Goal: Check status: Check status

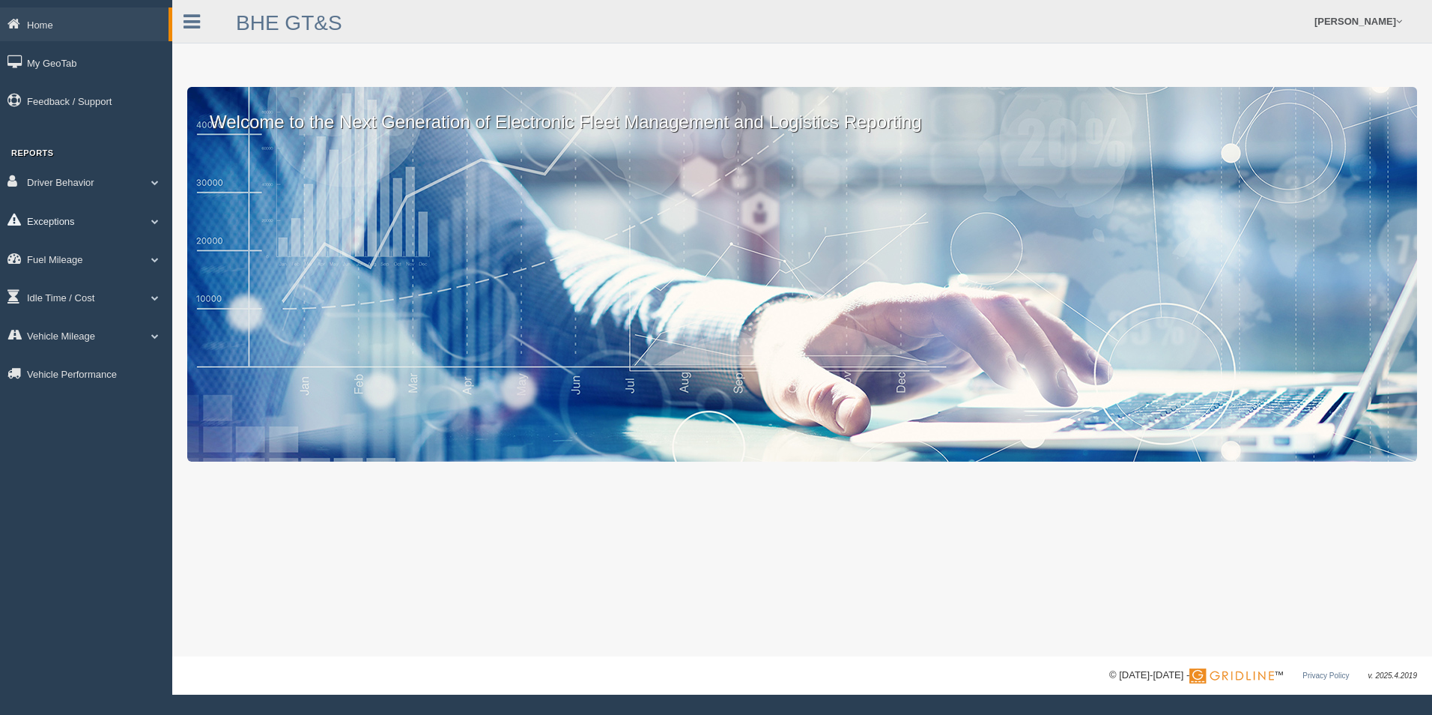
click at [150, 222] on span at bounding box center [154, 220] width 19 height 7
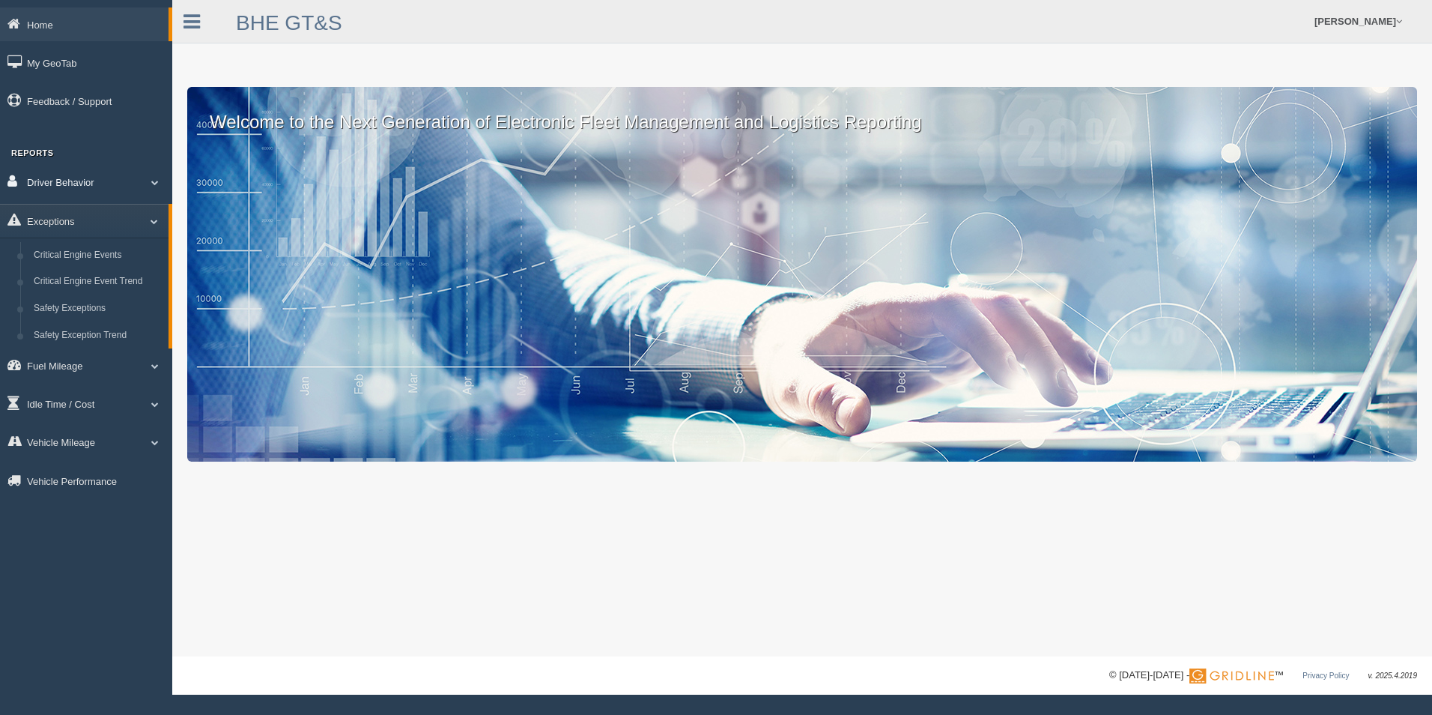
click at [152, 185] on span at bounding box center [154, 181] width 19 height 7
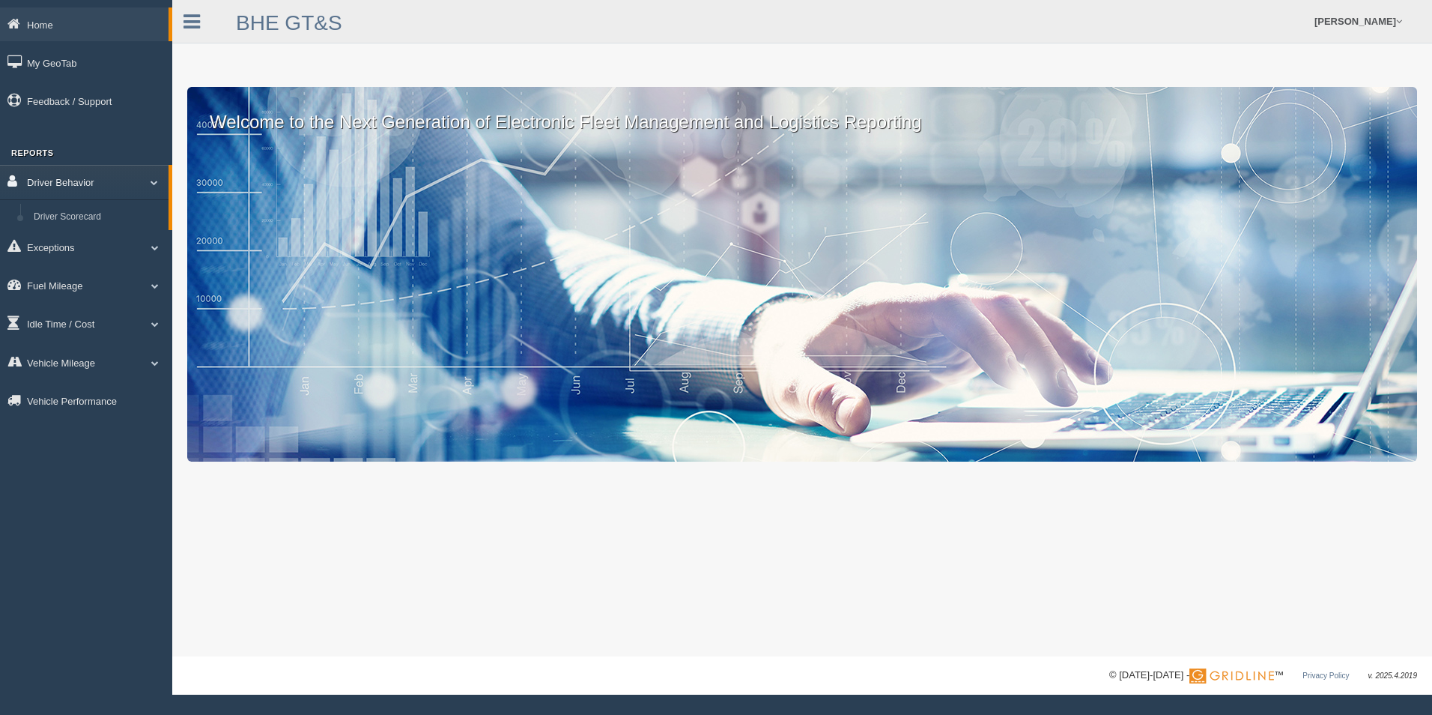
click at [152, 185] on span at bounding box center [148, 181] width 19 height 7
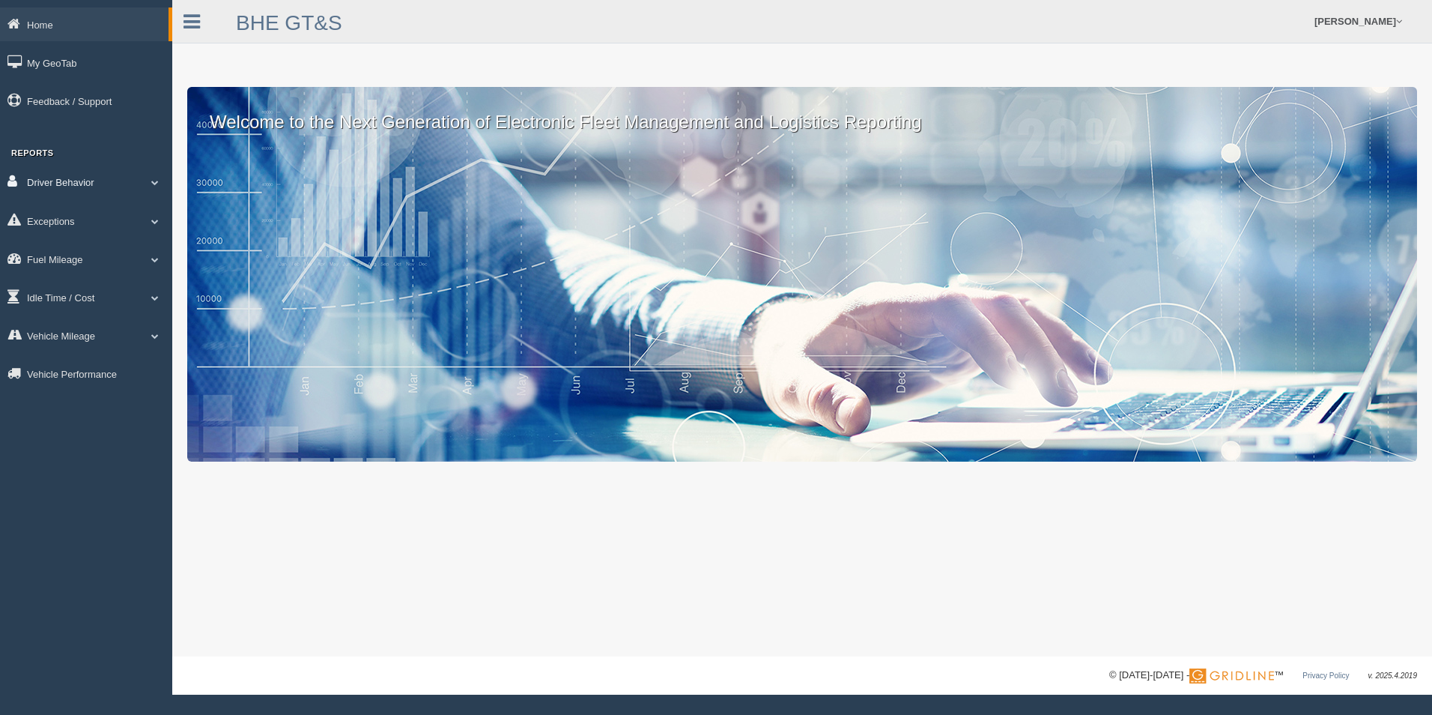
click at [152, 185] on span at bounding box center [154, 181] width 19 height 7
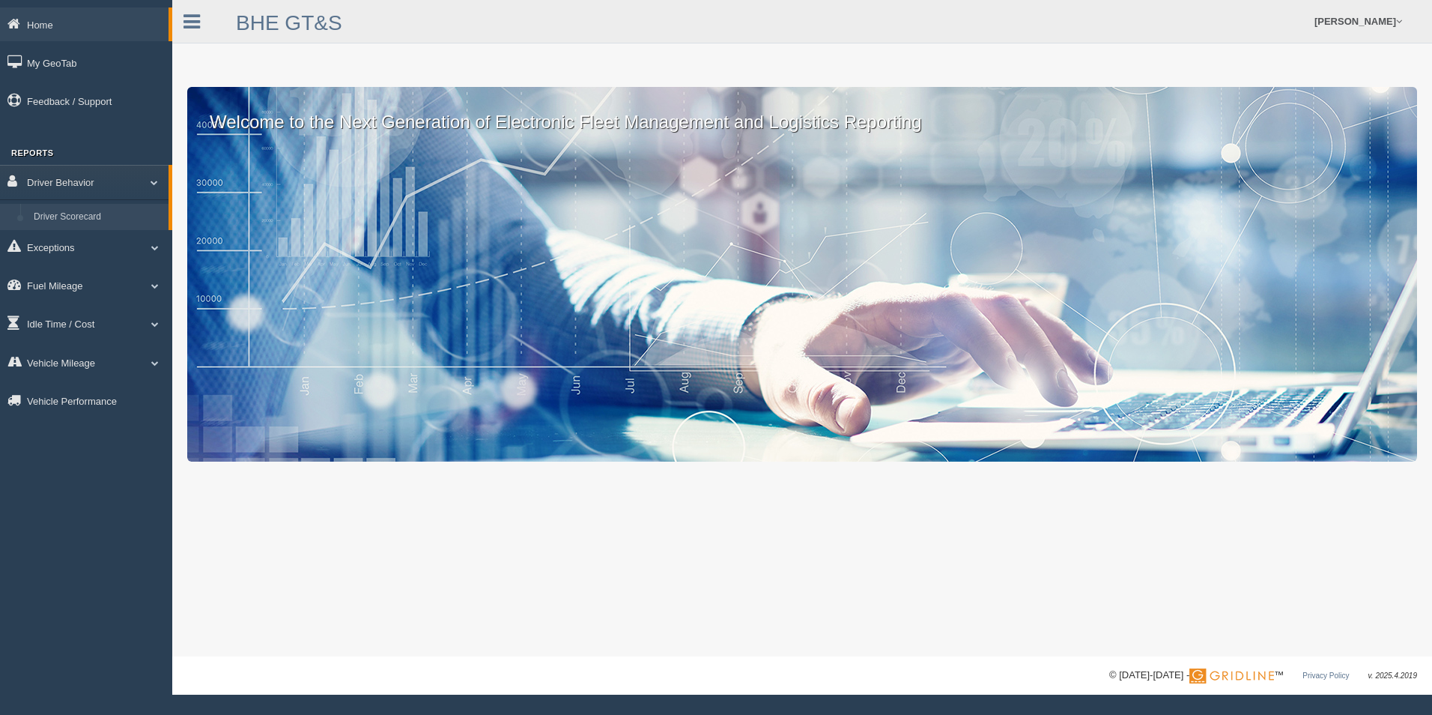
click at [88, 217] on link "Driver Scorecard" at bounding box center [98, 217] width 142 height 27
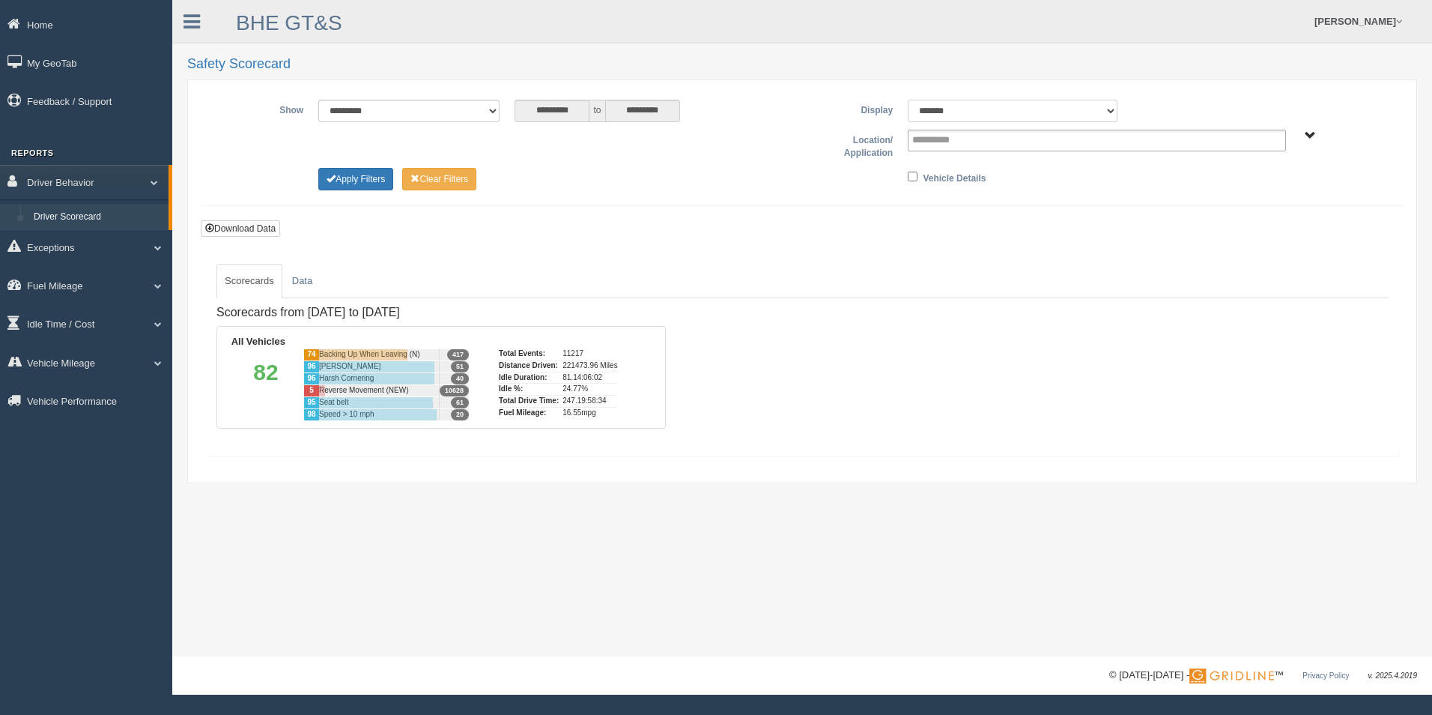
click at [1113, 115] on select "******* ******" at bounding box center [1013, 111] width 210 height 22
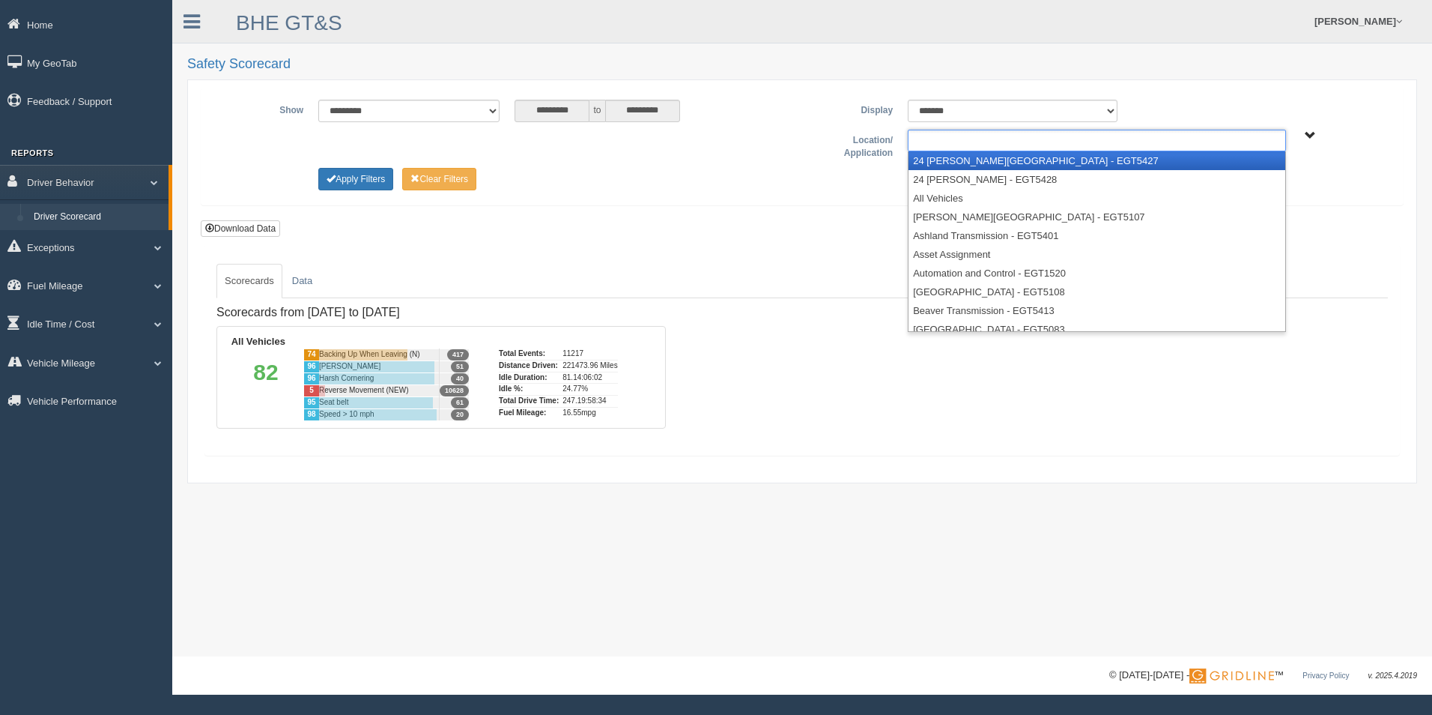
click at [953, 144] on input "text" at bounding box center [944, 140] width 64 height 19
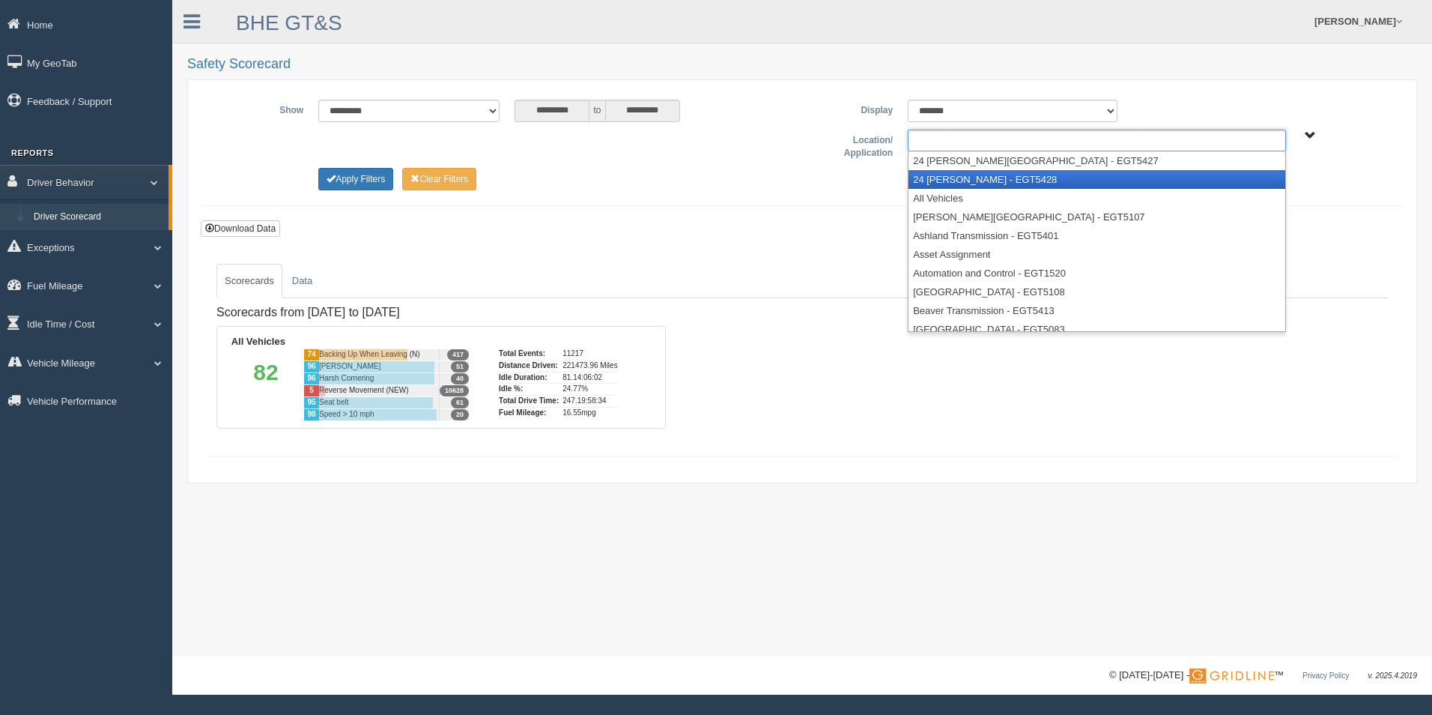
click at [951, 170] on li "24 Hr Weston - EGT5428" at bounding box center [1097, 179] width 377 height 19
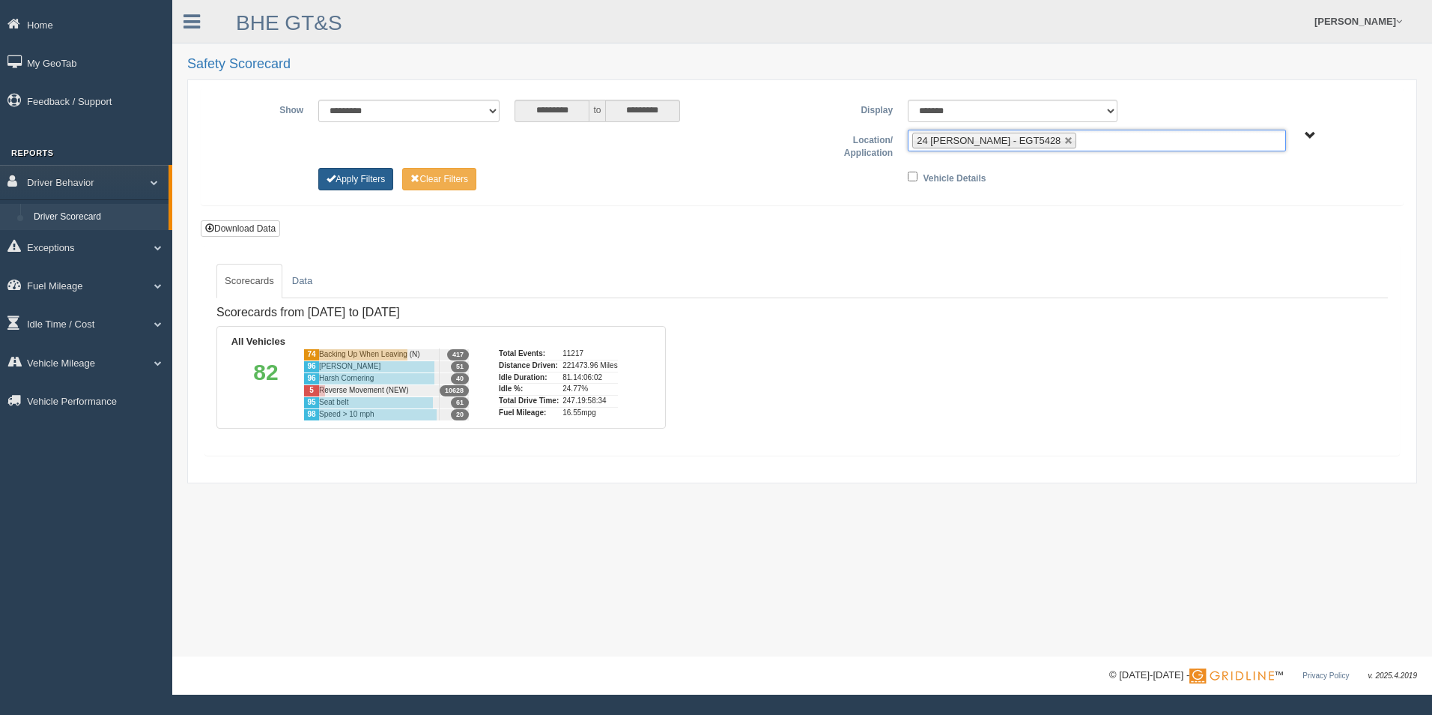
click at [355, 179] on button "Apply Filters" at bounding box center [355, 179] width 75 height 22
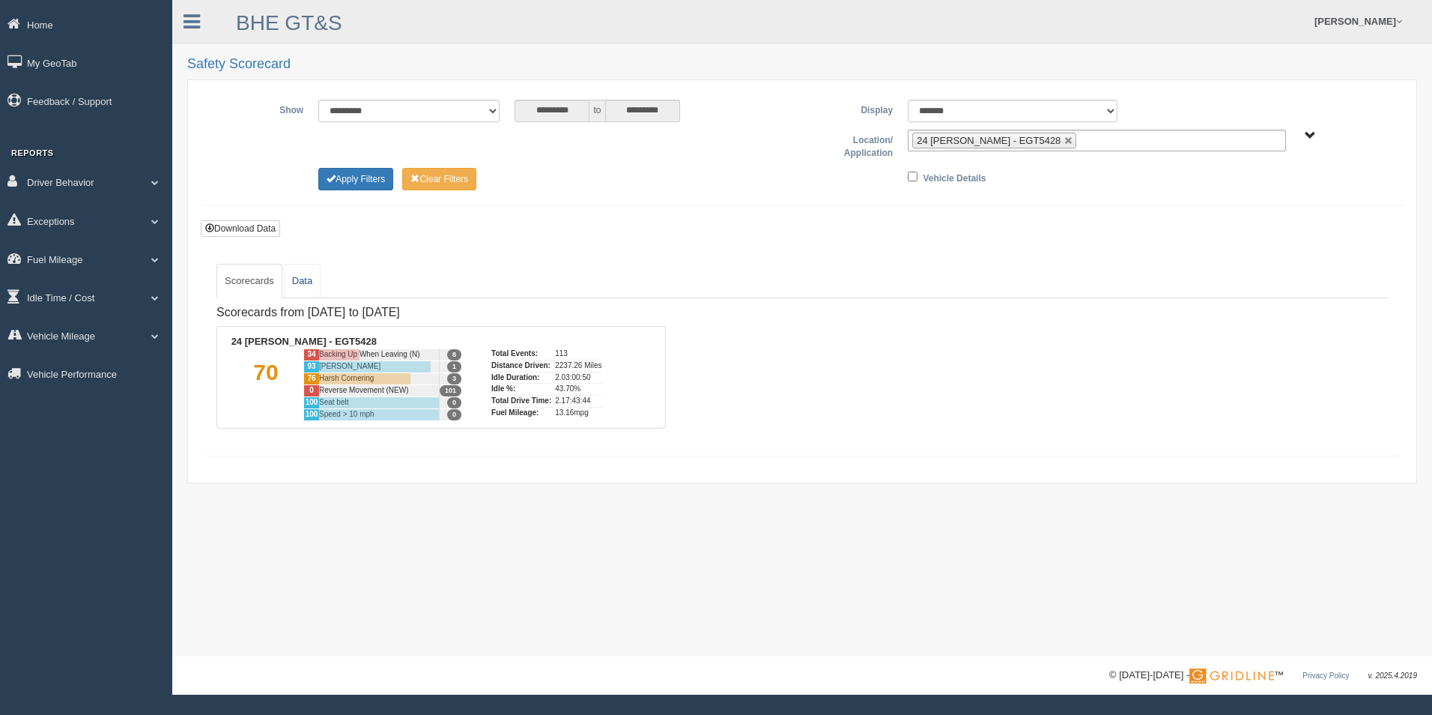
click at [299, 273] on link "Data" at bounding box center [302, 281] width 37 height 34
